Goal: Task Accomplishment & Management: Use online tool/utility

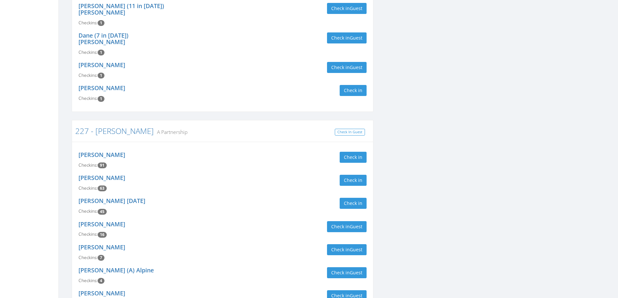
scroll to position [227, 0]
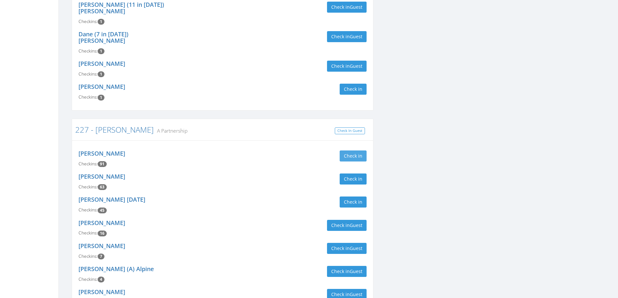
type input "[PERSON_NAME]"
click at [351, 150] on button "Check in" at bounding box center [353, 155] width 27 height 11
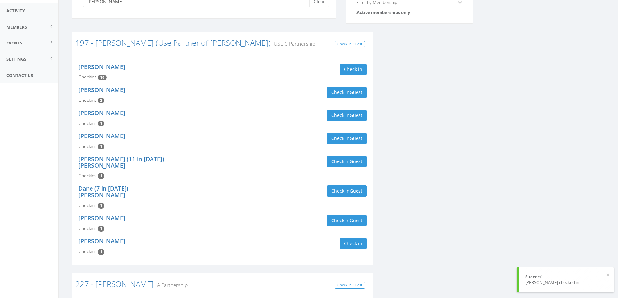
scroll to position [0, 0]
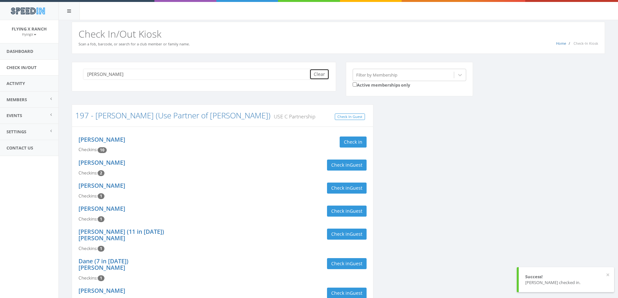
click at [325, 70] on button "Clear" at bounding box center [319, 74] width 20 height 11
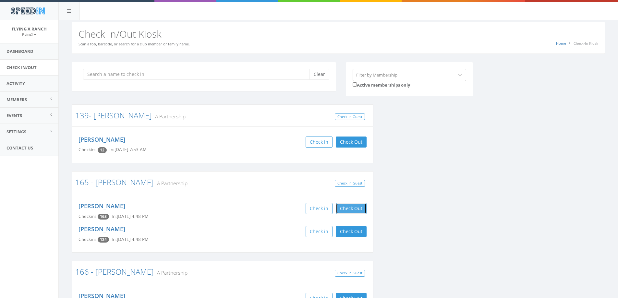
click at [346, 206] on button "Check Out" at bounding box center [351, 208] width 31 height 11
click at [351, 231] on button "Check Out" at bounding box center [351, 231] width 31 height 11
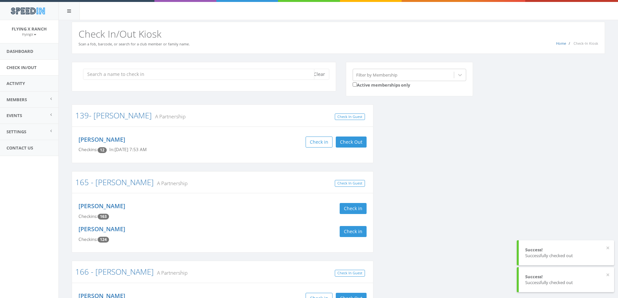
click at [190, 75] on input "search" at bounding box center [198, 74] width 231 height 11
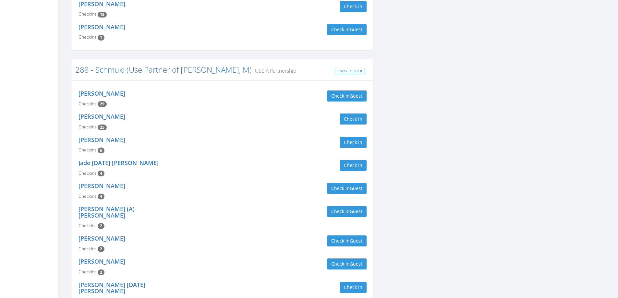
scroll to position [158, 0]
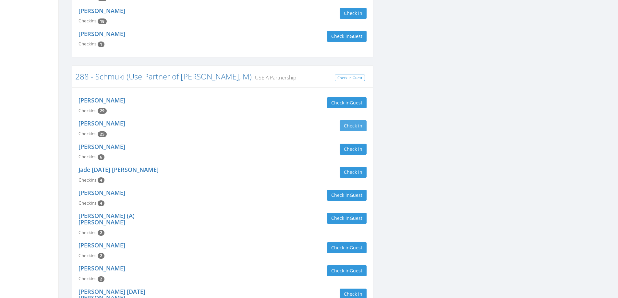
type input "schmuki"
click at [364, 120] on button "Check in" at bounding box center [353, 125] width 27 height 11
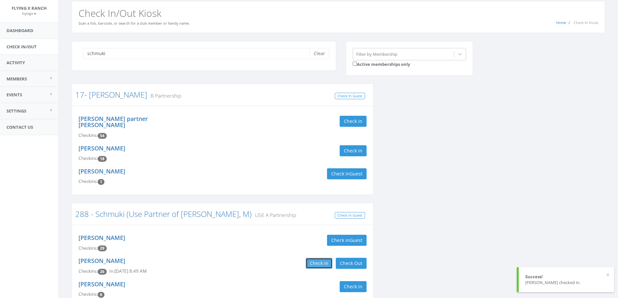
scroll to position [0, 0]
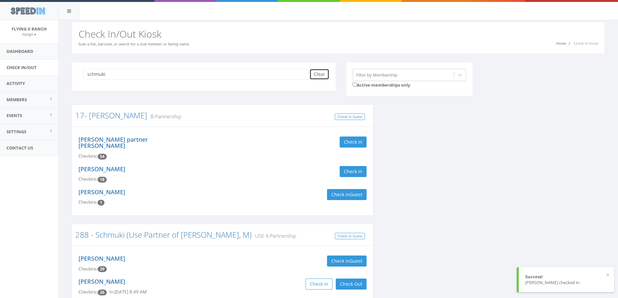
click at [320, 74] on button "Clear" at bounding box center [319, 74] width 20 height 11
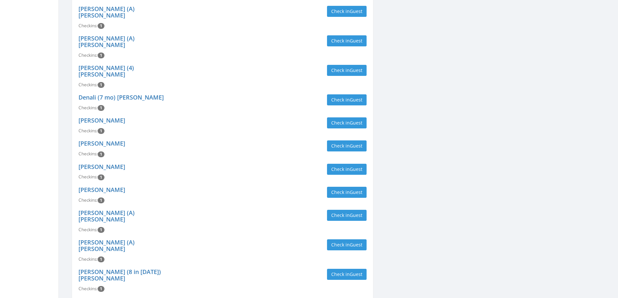
scroll to position [1784, 0]
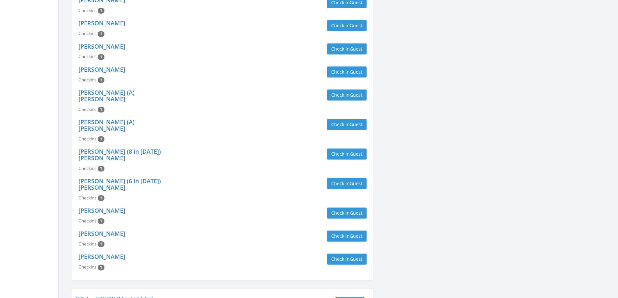
type input "[PERSON_NAME]"
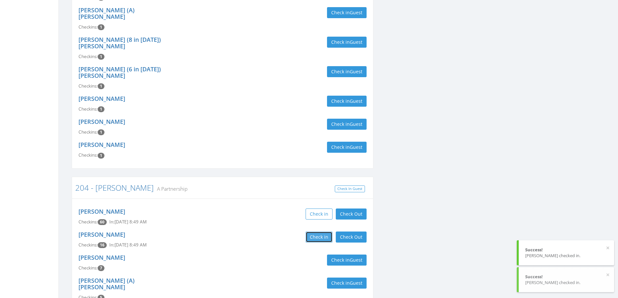
scroll to position [1978, 0]
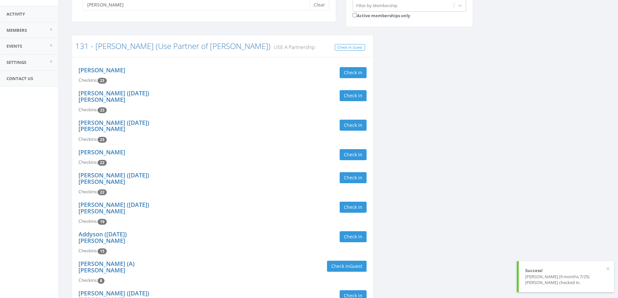
scroll to position [0, 0]
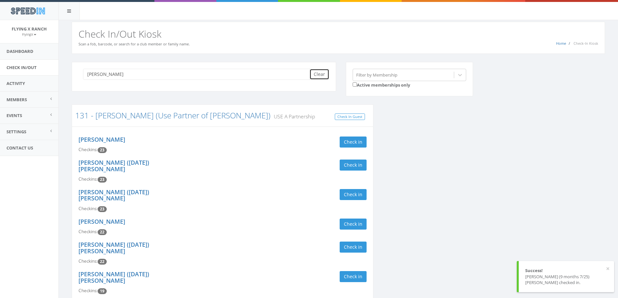
click at [317, 75] on button "Clear" at bounding box center [319, 74] width 20 height 11
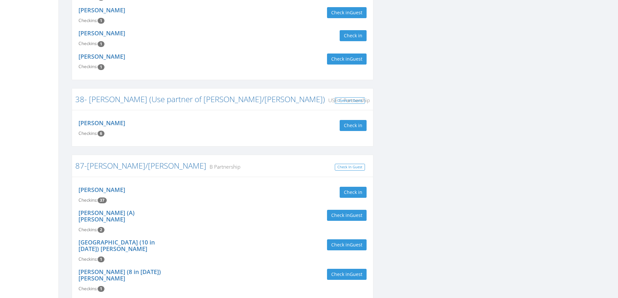
scroll to position [195, 0]
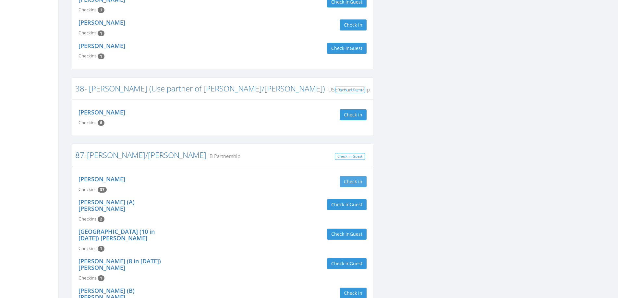
type input "guthri"
click at [353, 176] on button "Check in" at bounding box center [353, 181] width 27 height 11
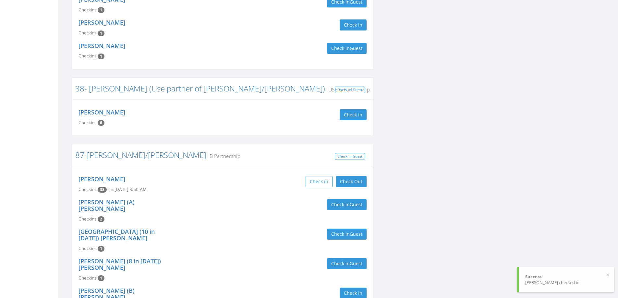
click at [242, 181] on div "[PERSON_NAME] Checkins: 38 In: [DATE] 8:50 AM Check in Check Out Check Out" at bounding box center [223, 184] width 298 height 23
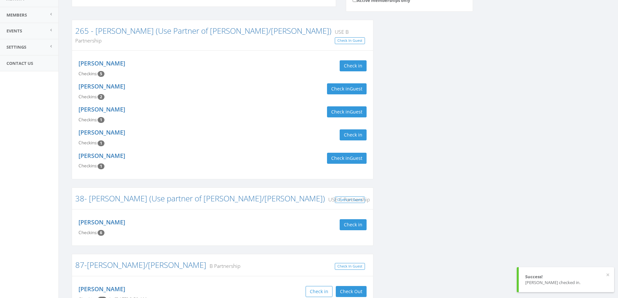
scroll to position [0, 0]
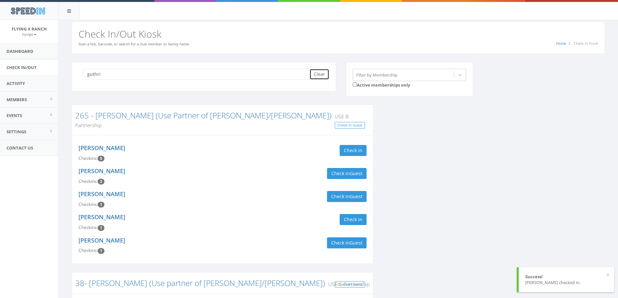
click at [314, 72] on button "Clear" at bounding box center [319, 74] width 20 height 11
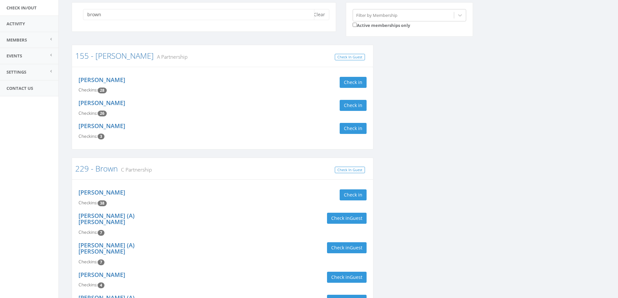
scroll to position [65, 0]
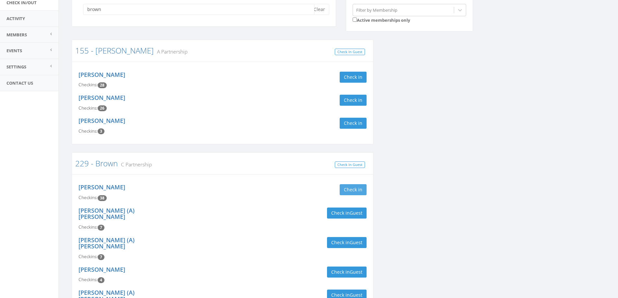
type input "brown"
click at [366, 189] on button "Check in" at bounding box center [353, 189] width 27 height 11
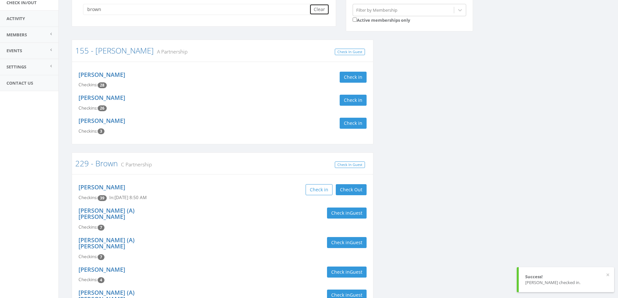
click at [316, 11] on button "Clear" at bounding box center [319, 9] width 20 height 11
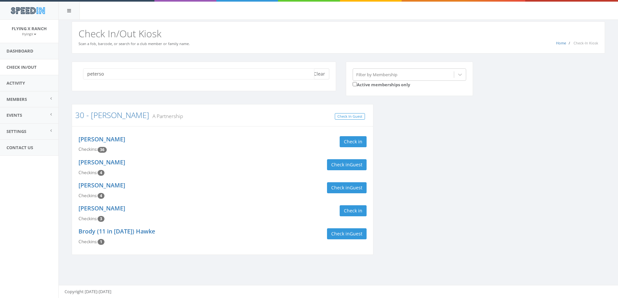
scroll to position [0, 0]
type input "peterso"
click at [352, 138] on button "Check in" at bounding box center [353, 141] width 27 height 11
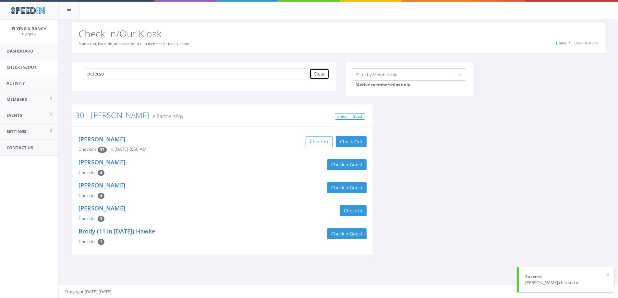
click at [315, 73] on button "Clear" at bounding box center [319, 73] width 20 height 11
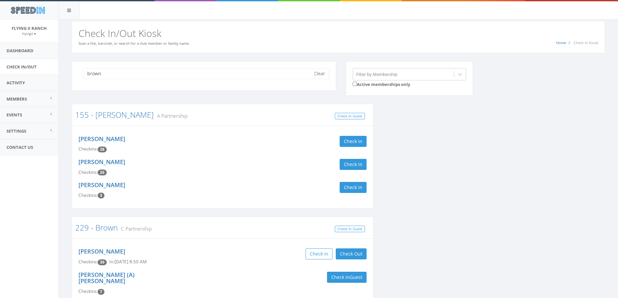
scroll to position [0, 0]
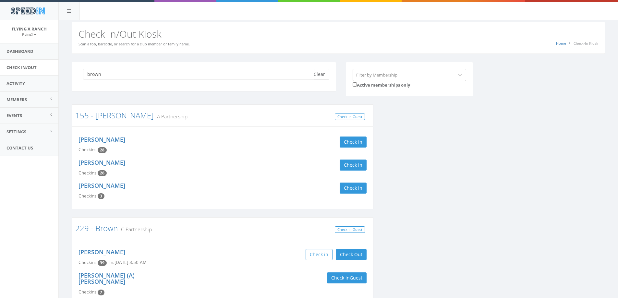
type input "brown"
click at [315, 77] on button "Clear" at bounding box center [319, 74] width 20 height 11
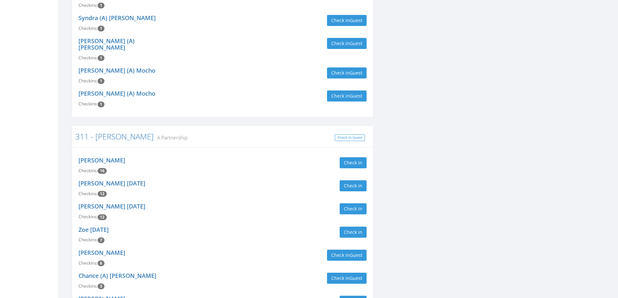
scroll to position [681, 0]
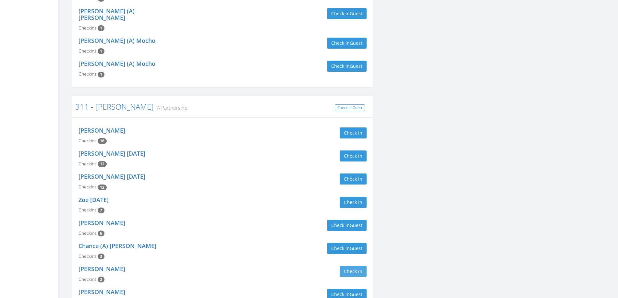
type input "[PERSON_NAME]"
click at [345, 266] on button "Check in" at bounding box center [353, 271] width 27 height 11
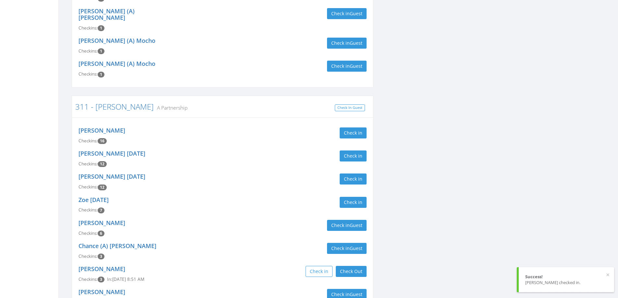
click at [281, 263] on div "[PERSON_NAME] Checkins: 3 In: [DATE] 8:51 AM Check in Check Out Check Out" at bounding box center [223, 274] width 298 height 23
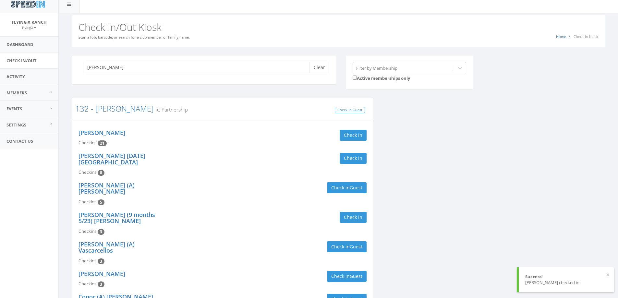
scroll to position [0, 0]
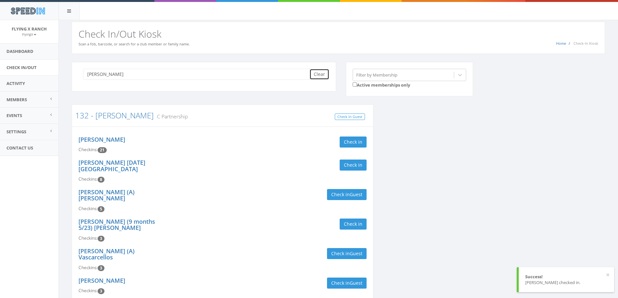
click at [322, 74] on button "Clear" at bounding box center [319, 74] width 20 height 11
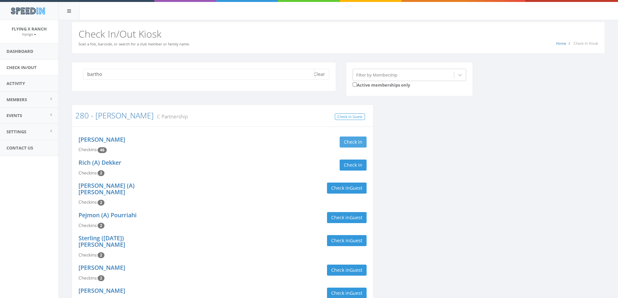
type input "bartho"
click at [356, 140] on button "Check in" at bounding box center [353, 142] width 27 height 11
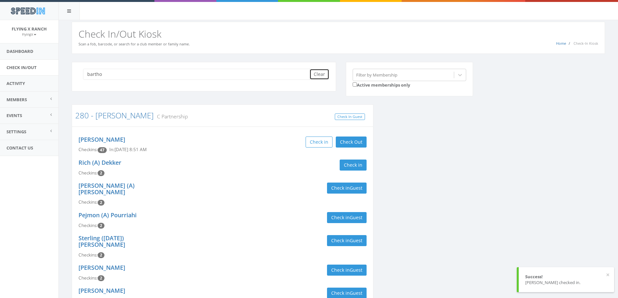
click at [324, 73] on button "Clear" at bounding box center [319, 74] width 20 height 11
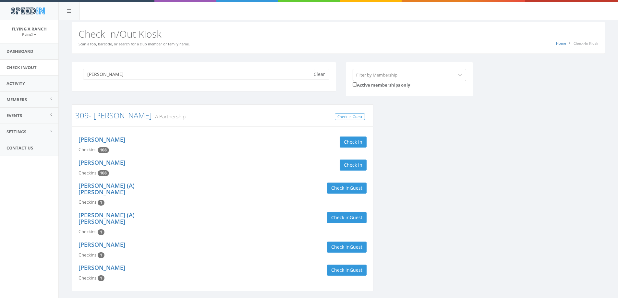
type input "[PERSON_NAME]"
click at [338, 138] on div "Check in" at bounding box center [296, 142] width 139 height 11
click at [350, 148] on div "[PERSON_NAME] Checkins: 108 Check in" at bounding box center [223, 144] width 298 height 23
click at [358, 144] on button "Check in" at bounding box center [353, 142] width 27 height 11
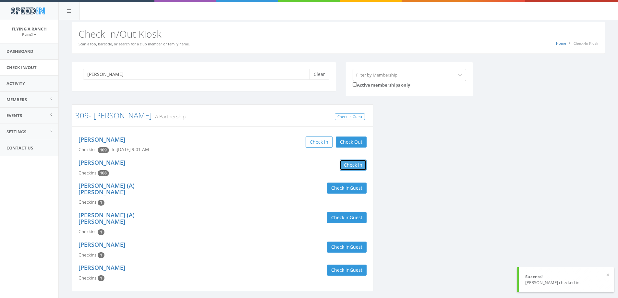
click at [353, 161] on button "Check in" at bounding box center [353, 165] width 27 height 11
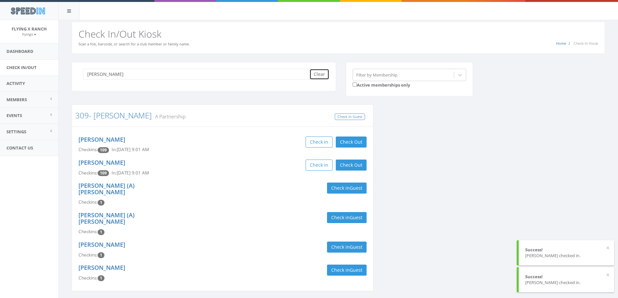
click at [322, 78] on button "Clear" at bounding box center [319, 74] width 20 height 11
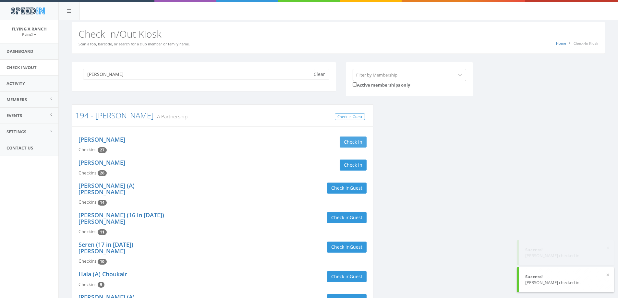
type input "[PERSON_NAME]"
click at [360, 139] on button "Check in" at bounding box center [353, 142] width 27 height 11
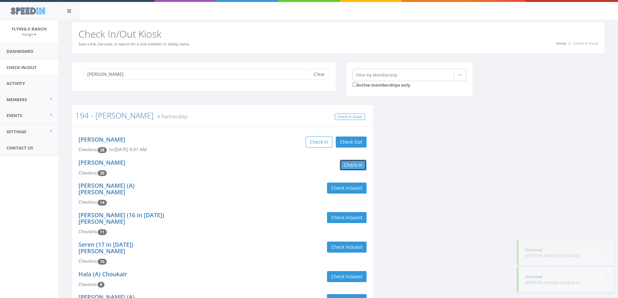
click at [355, 167] on button "Check in" at bounding box center [353, 165] width 27 height 11
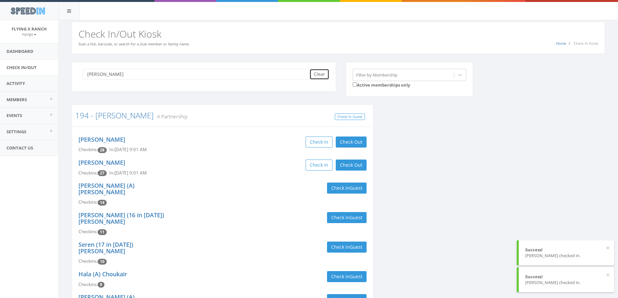
click at [321, 76] on button "Clear" at bounding box center [319, 74] width 20 height 11
